Goal: Use online tool/utility: Utilize a website feature to perform a specific function

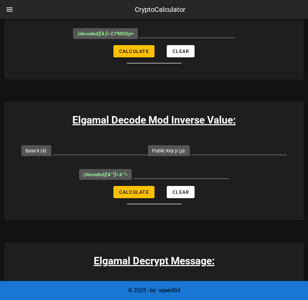
scroll to position [1161, 0]
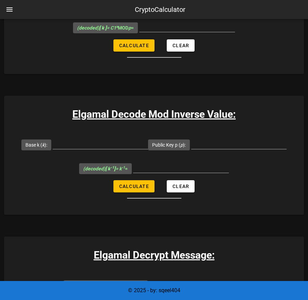
click at [153, 8] on input "Public Key p ( p ):" at bounding box center [175, 2] width 95 height 11
paste input "14912432766367177751"
type input "14912432766367177751"
paste input "12279519522290406516"
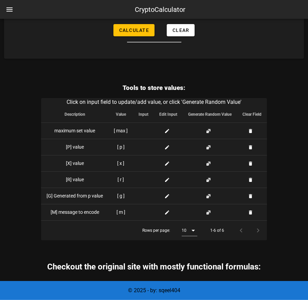
scroll to position [1873, 0]
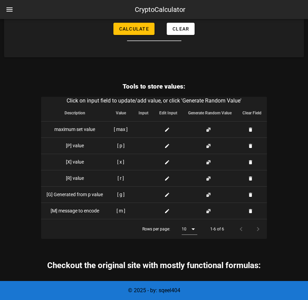
type input "12279519522290406516"
paste input "14912432766367177751"
type input "14912432766367177751"
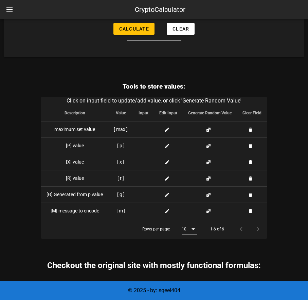
paste input "2784687438861268863"
type input "2784687438861268863"
paste input "12279519522290406516"
type input "12279519522290406516"
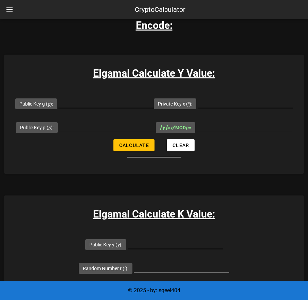
scroll to position [116, 0]
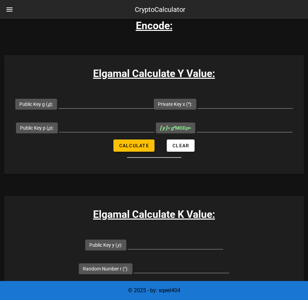
click at [272, 125] on form "Public Key g ( g ): Private Key x ( x ): Public Key p ( p ): [ y ] = g x MOD p …" at bounding box center [154, 125] width 300 height 66
click at [148, 104] on input "Public Key g ( g ):" at bounding box center [105, 102] width 95 height 11
paste input "2784687438861268863"
type input "2784687438861268863"
click at [153, 132] on input "Public Key p ( p ):" at bounding box center [106, 126] width 95 height 11
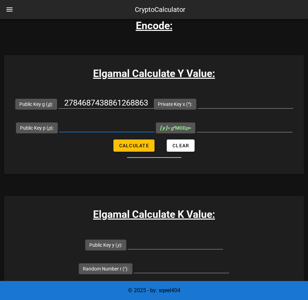
paste input "14912432766367177751"
type input "14912432766367177751"
click at [198, 108] on input "Private Key x ( x ):" at bounding box center [245, 102] width 95 height 11
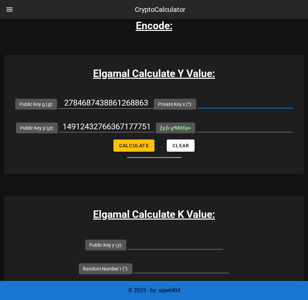
paste input "8201777436716393968"
type input "8201777436716393968"
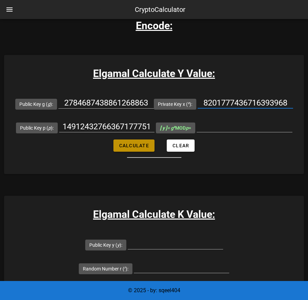
click at [128, 148] on span "Calculate" at bounding box center [134, 145] width 30 height 5
type input "1612006118343515736"
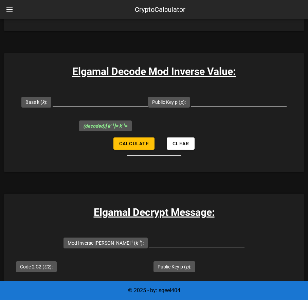
scroll to position [1199, 0]
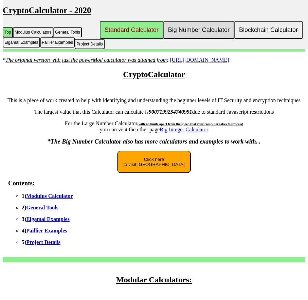
click at [203, 31] on button "Big Number Calculator" at bounding box center [198, 30] width 71 height 18
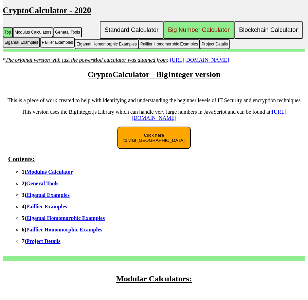
click at [27, 45] on button "Elgamal Examples" at bounding box center [21, 42] width 37 height 10
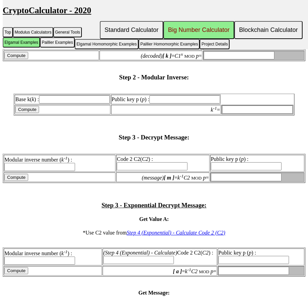
scroll to position [1313, 0]
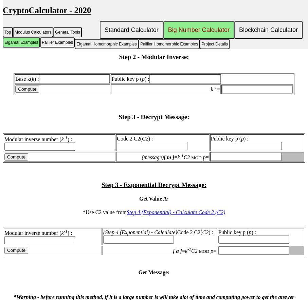
click at [32, 29] on input "text" at bounding box center [39, 25] width 71 height 8
paste input "12279519522290406516"
type input "12279519522290406516"
click at [240, 29] on input "text" at bounding box center [239, 25] width 71 height 8
paste input "14912432766367177751"
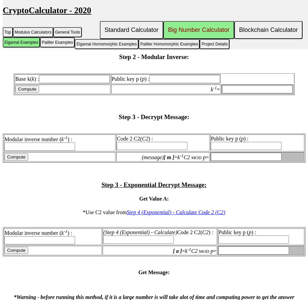
type input "14912432766367177751"
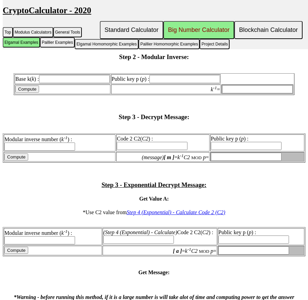
type input "14912432766367177751"
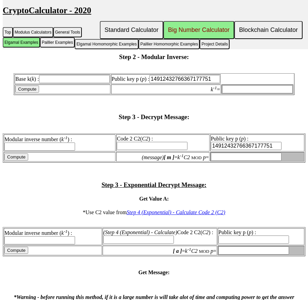
type input "14912432766367177751"
click at [120, 29] on input "text" at bounding box center [135, 25] width 71 height 8
paste input "2784687438861268863"
type input "2784687438861268863"
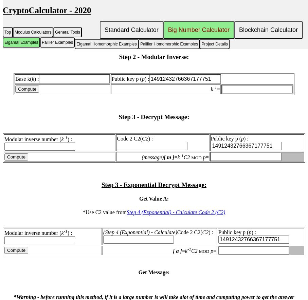
type input "2784687438861268863"
click at [11, 39] on input "Compute" at bounding box center [16, 35] width 24 height 7
type input "14222608642718711724"
click at [238, 39] on input "14222608642718711724" at bounding box center [239, 35] width 71 height 8
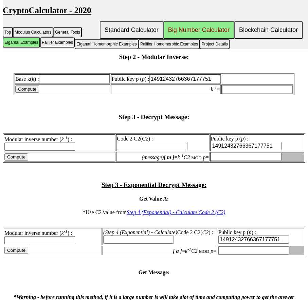
click at [68, 83] on input "text" at bounding box center [74, 79] width 71 height 8
paste input "14222608642718711724"
type input "14222608642718711724"
click at [18, 93] on input "Compute" at bounding box center [27, 89] width 24 height 7
type input "94089399211014235"
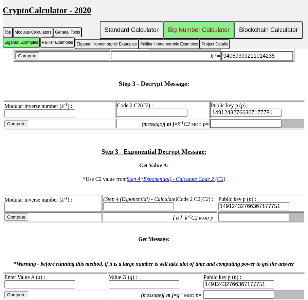
scroll to position [1352, 0]
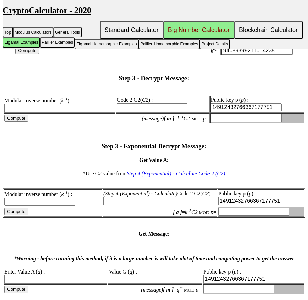
click at [269, 55] on input "94089399211014235" at bounding box center [257, 50] width 71 height 8
click at [50, 112] on input "text" at bounding box center [39, 108] width 71 height 8
paste input "94089399211014235"
type input "94089399211014235"
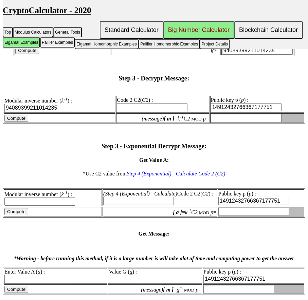
click at [135, 111] on input "text" at bounding box center [152, 107] width 71 height 8
paste input "10734305369677133991"
type input "10734305369677133991"
click at [15, 122] on input "Compute" at bounding box center [16, 118] width 24 height 7
type input "13982143613468767773"
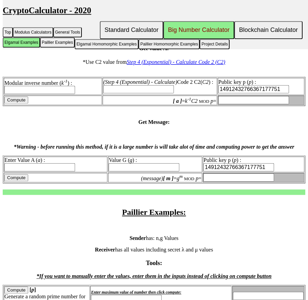
scroll to position [1468, 0]
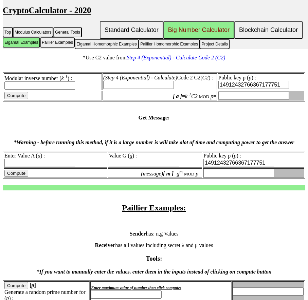
click at [238, 6] on input "13982143613468767773" at bounding box center [246, 2] width 71 height 8
drag, startPoint x: 59, startPoint y: 67, endPoint x: -4, endPoint y: 68, distance: 63.8
click at [28, 90] on input "text" at bounding box center [39, 85] width 71 height 8
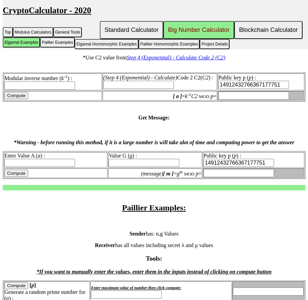
paste input "94089399211014235"
type input "94089399211014235"
drag, startPoint x: 178, startPoint y: 66, endPoint x: 114, endPoint y: 67, distance: 63.8
click at [174, 89] on input "text" at bounding box center [138, 85] width 71 height 8
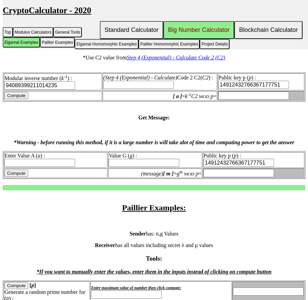
paste input "10734305369677133991"
type input "10734305369677133991"
click at [15, 99] on input "Compute" at bounding box center [16, 95] width 24 height 7
type input "13982143613468767773"
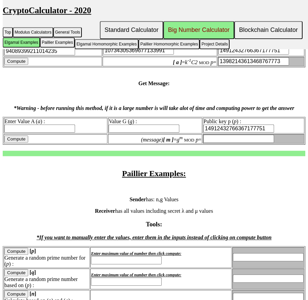
scroll to position [1507, 0]
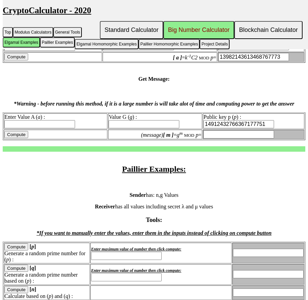
click at [255, 61] on input "13982143613468767773" at bounding box center [253, 57] width 71 height 8
click at [33, 128] on input "text" at bounding box center [39, 124] width 71 height 8
paste input "13982143613468767773"
type input "13982143613468767773"
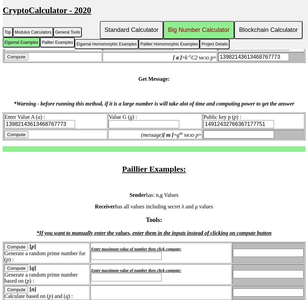
click at [147, 128] on input "text" at bounding box center [144, 124] width 71 height 8
paste input "2784687438861268863"
type input "2784687438861268863"
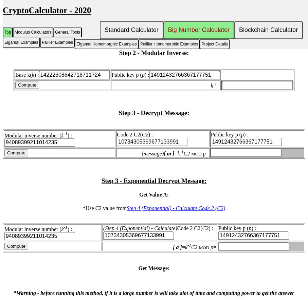
scroll to position [1311, 0]
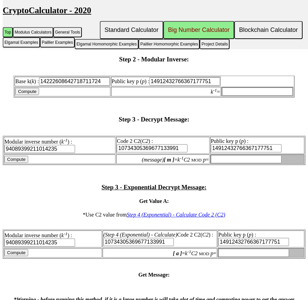
click at [17, 41] on input "Compute" at bounding box center [16, 37] width 24 height 7
type input "14222608642718711724"
click at [15, 95] on input "Compute" at bounding box center [27, 91] width 24 height 7
type input "94089399211014235"
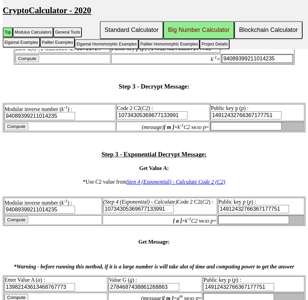
scroll to position [1350, 0]
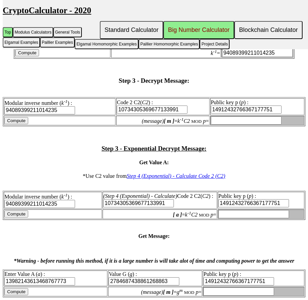
click at [15, 124] on input "Compute" at bounding box center [16, 120] width 24 height 7
type input "13982143613468767773"
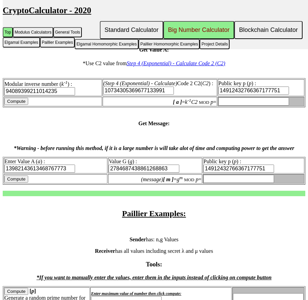
scroll to position [1466, 0]
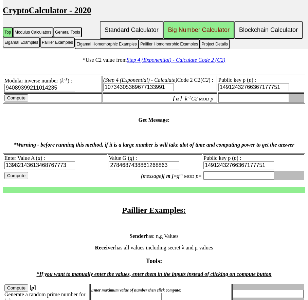
click at [18, 101] on input "Compute" at bounding box center [16, 97] width 24 height 7
type input "13982143613468767773"
